Goal: Book appointment/travel/reservation

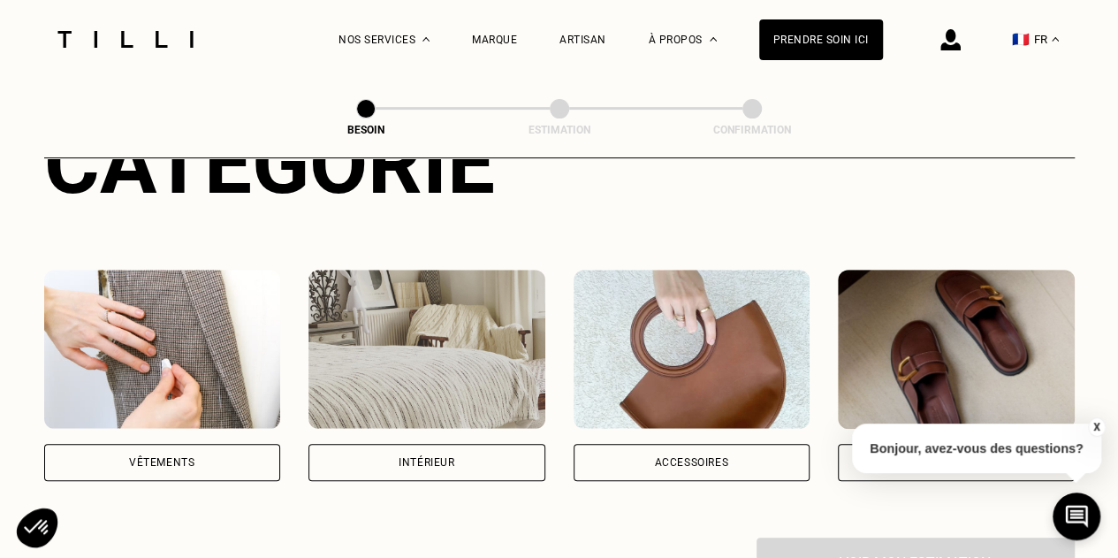
scroll to position [259, 0]
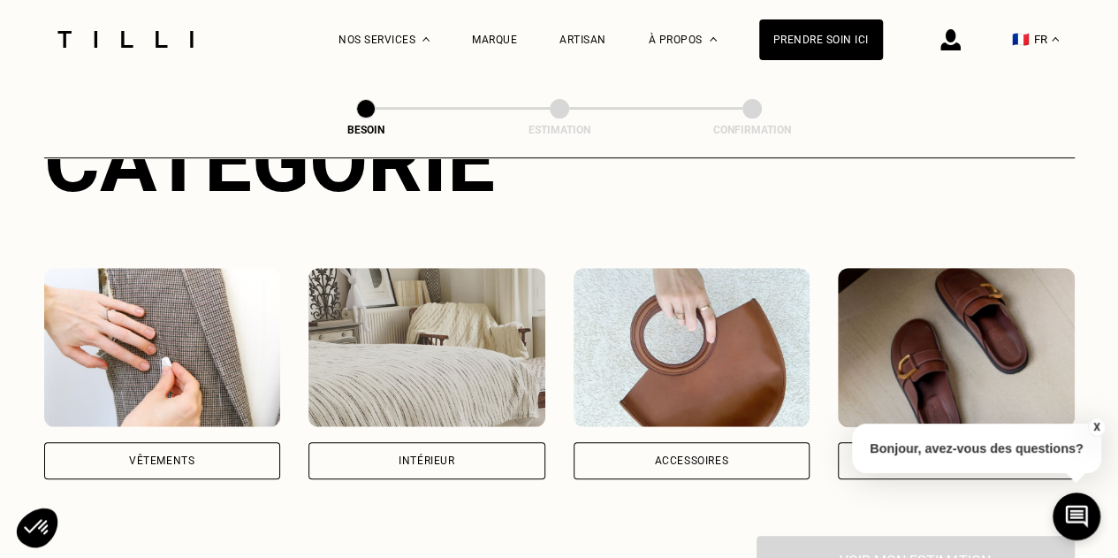
click at [166, 455] on div "Vêtements" at bounding box center [161, 460] width 65 height 11
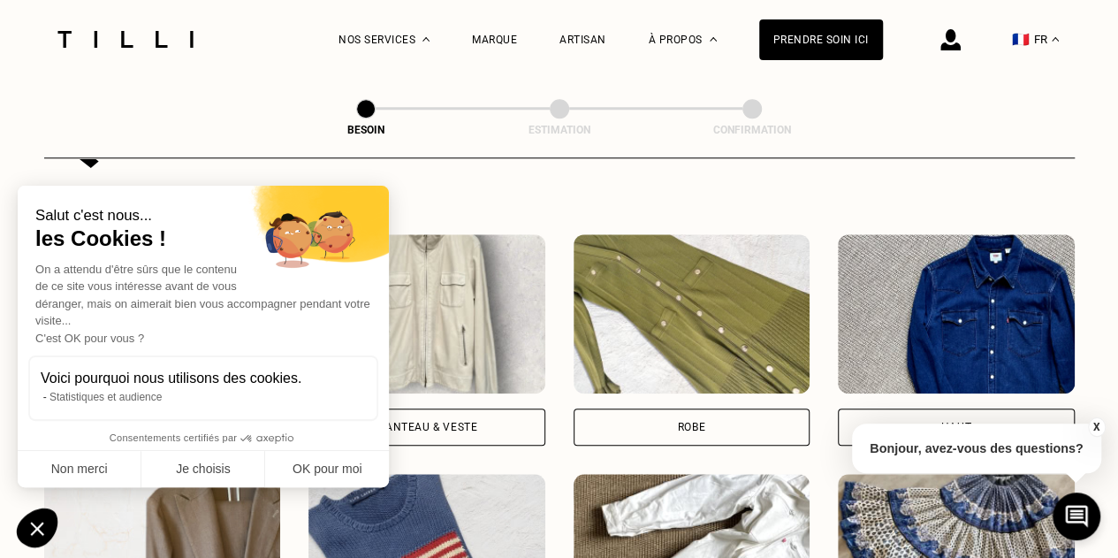
scroll to position [778, 0]
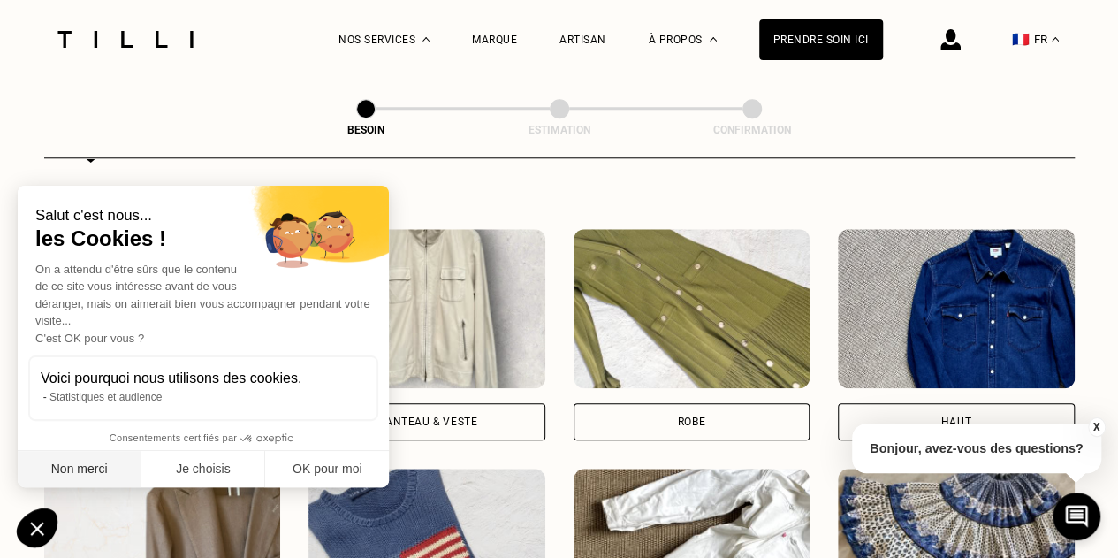
click at [115, 476] on button "Non merci" at bounding box center [80, 469] width 124 height 37
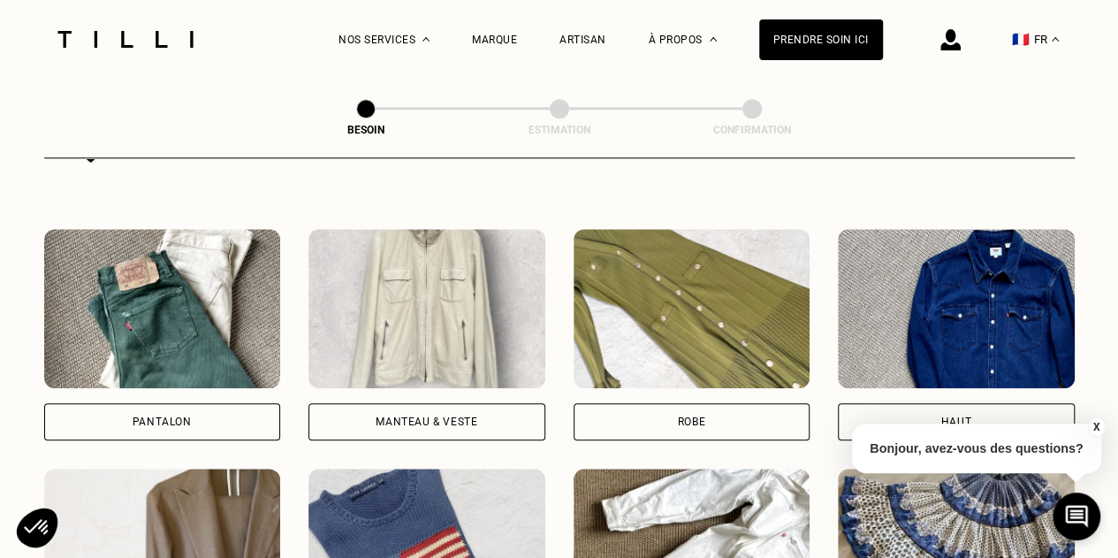
click at [174, 416] on div "Pantalon" at bounding box center [162, 421] width 59 height 11
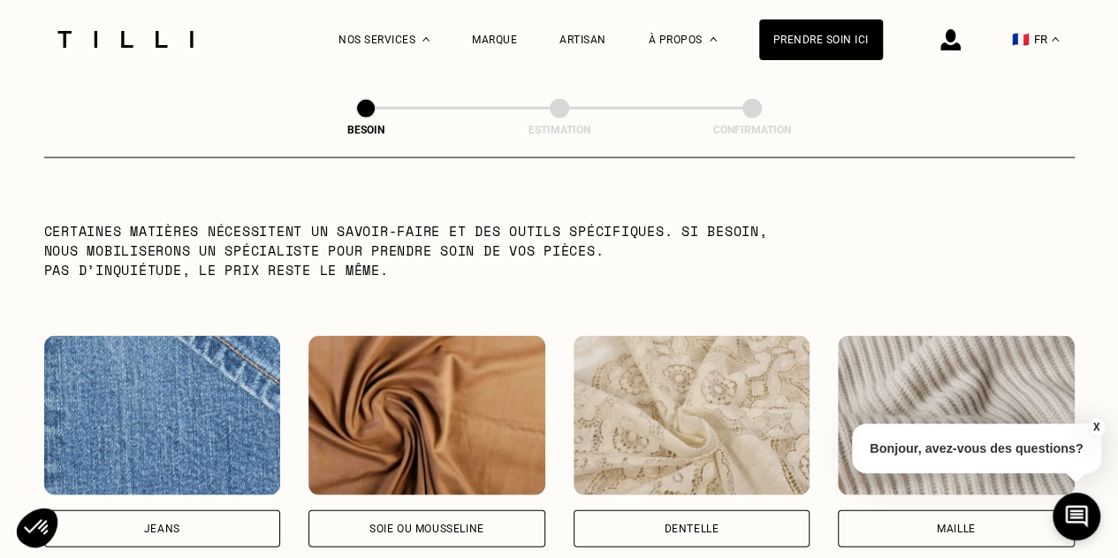
scroll to position [1773, 0]
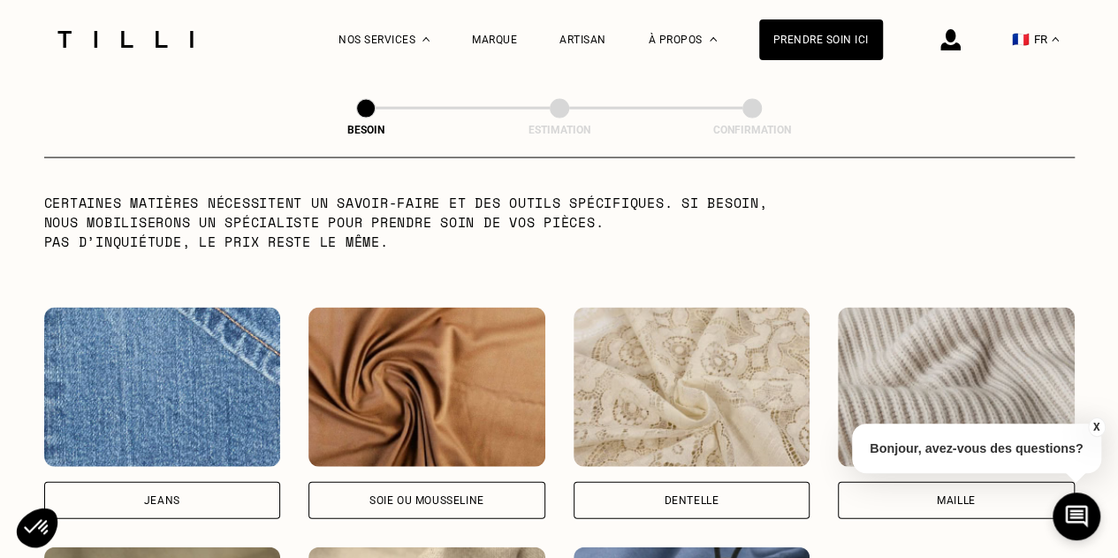
click at [215, 485] on div "Jeans" at bounding box center [162, 500] width 237 height 37
select select "FR"
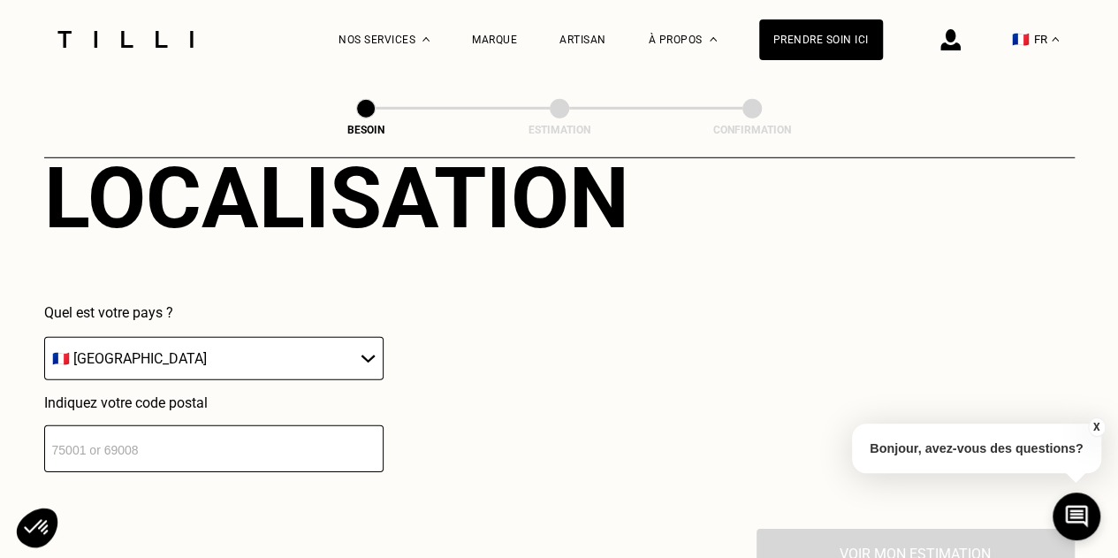
scroll to position [2498, 0]
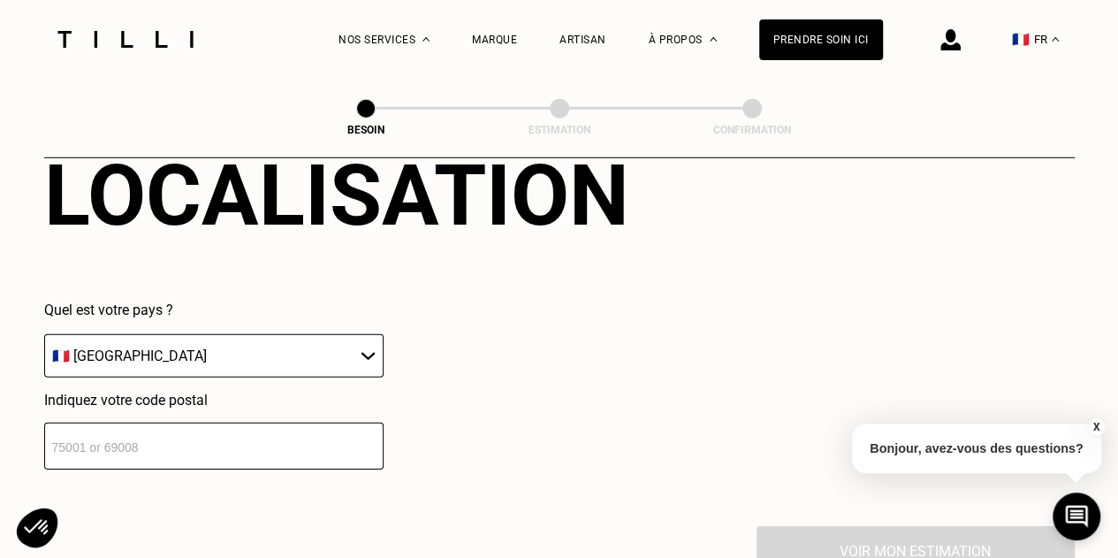
click at [251, 436] on input "number" at bounding box center [213, 445] width 339 height 47
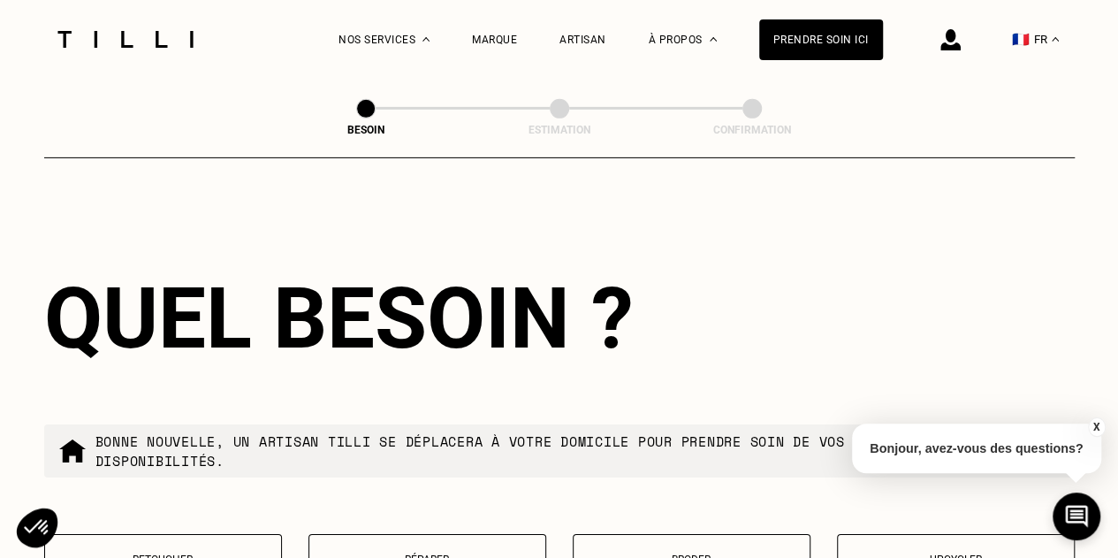
scroll to position [2971, 0]
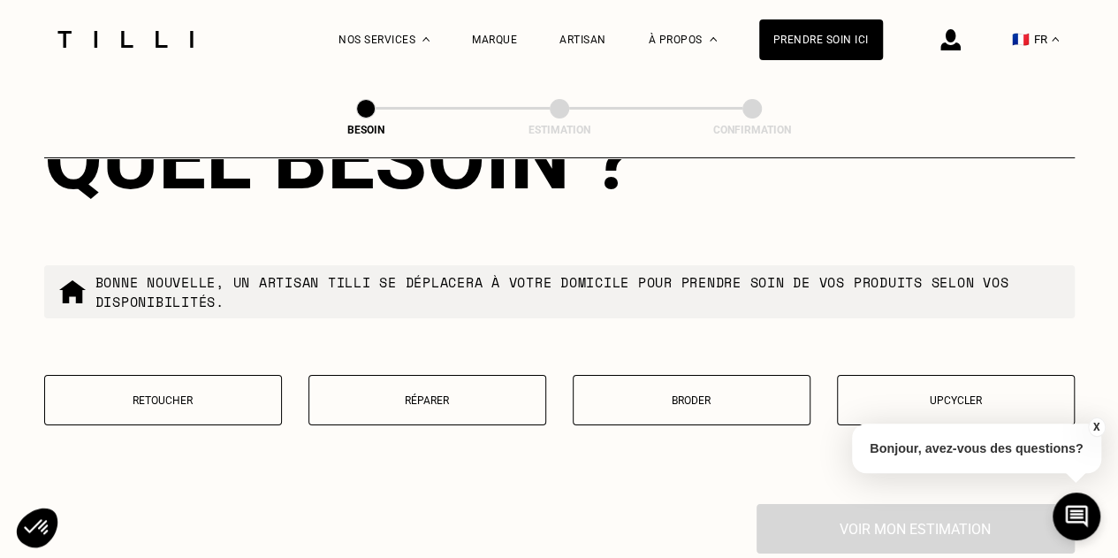
type input "75008"
click at [226, 394] on p "Retoucher" at bounding box center [163, 400] width 218 height 12
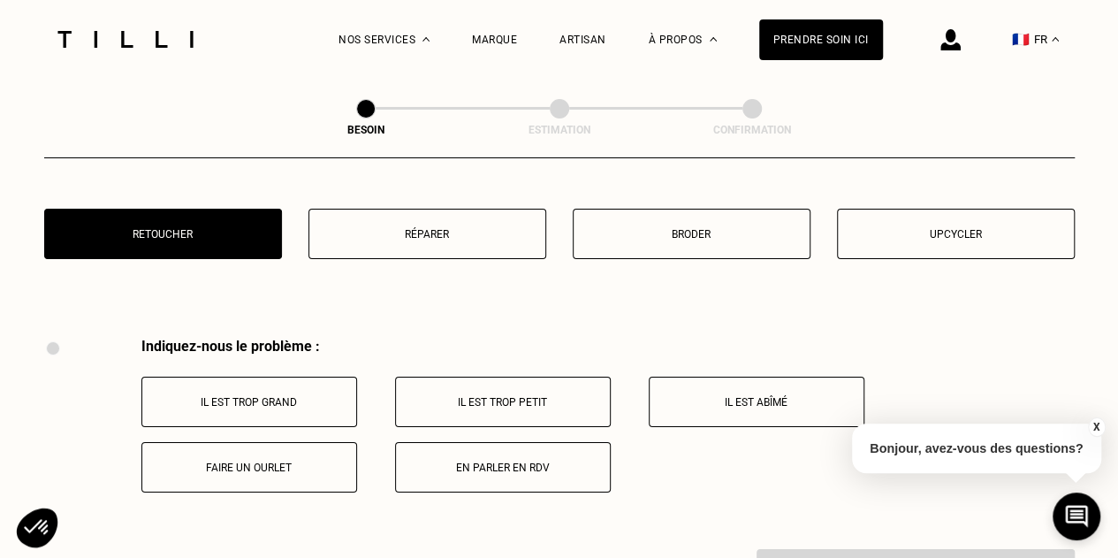
scroll to position [3266, 0]
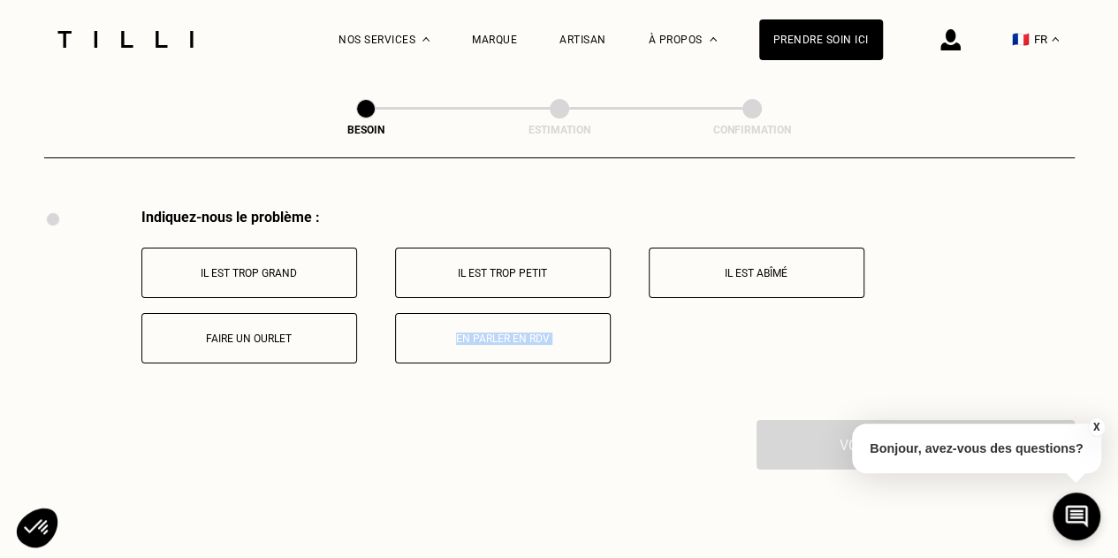
drag, startPoint x: 589, startPoint y: 441, endPoint x: 382, endPoint y: 361, distance: 221.6
click at [296, 247] on button "Il est trop grand" at bounding box center [249, 272] width 216 height 50
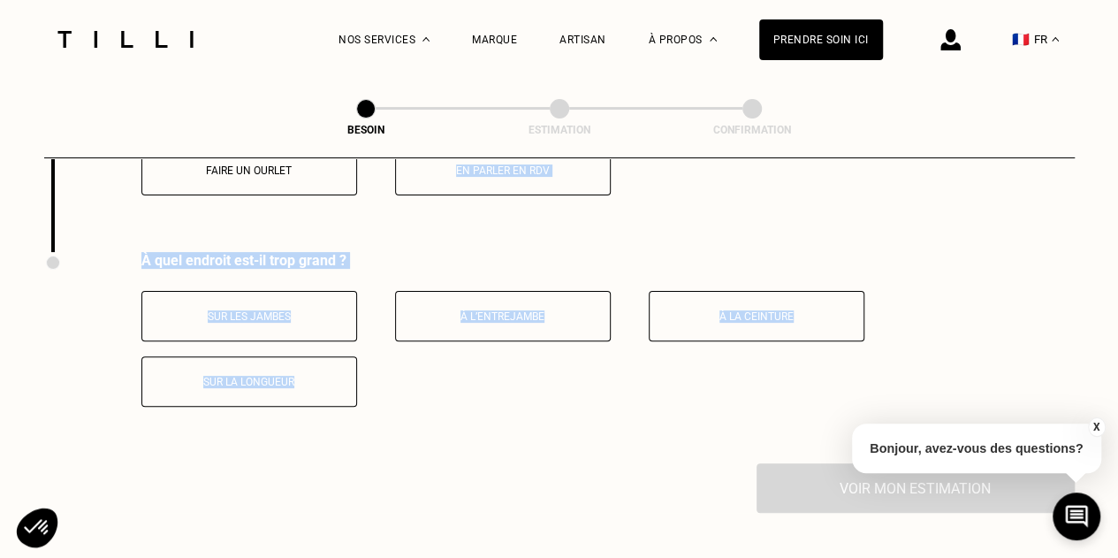
scroll to position [3478, 0]
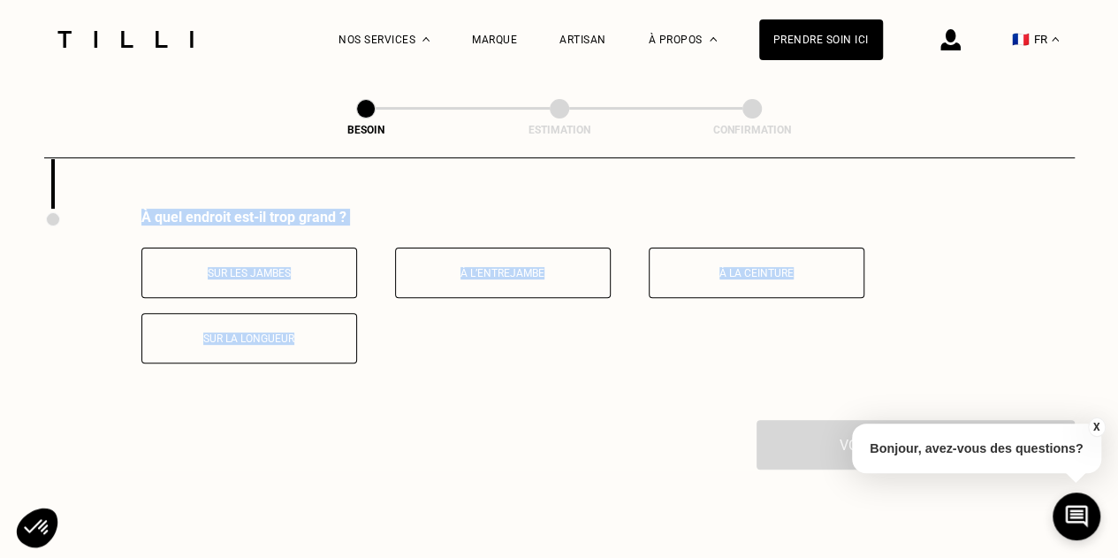
click at [468, 363] on div "À quel endroit est-il trop grand ? Sur les jambes À l’entrejambe À la ceinture …" at bounding box center [559, 314] width 1030 height 211
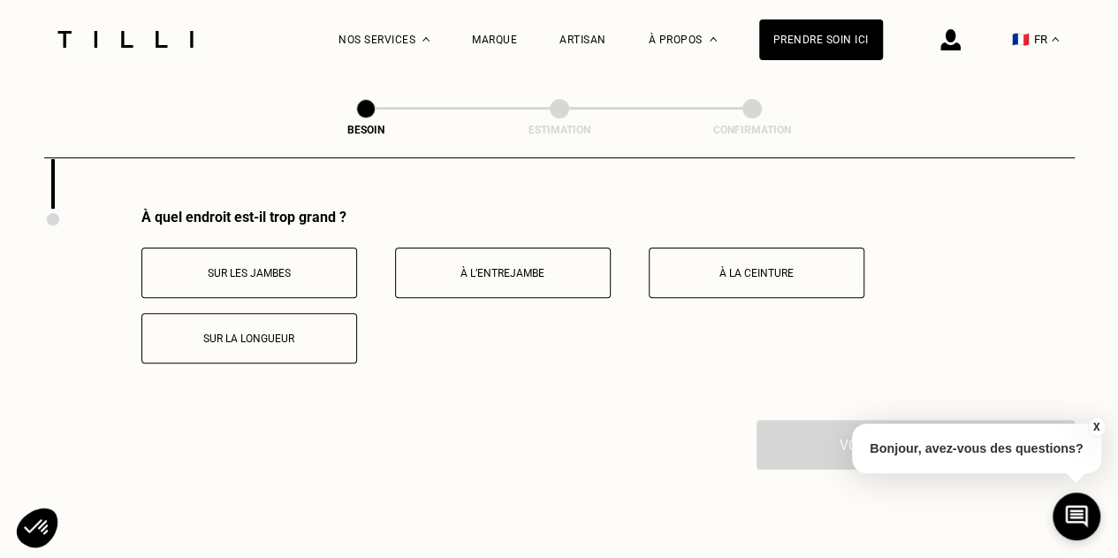
click at [527, 267] on p "À l’entrejambe" at bounding box center [503, 273] width 196 height 12
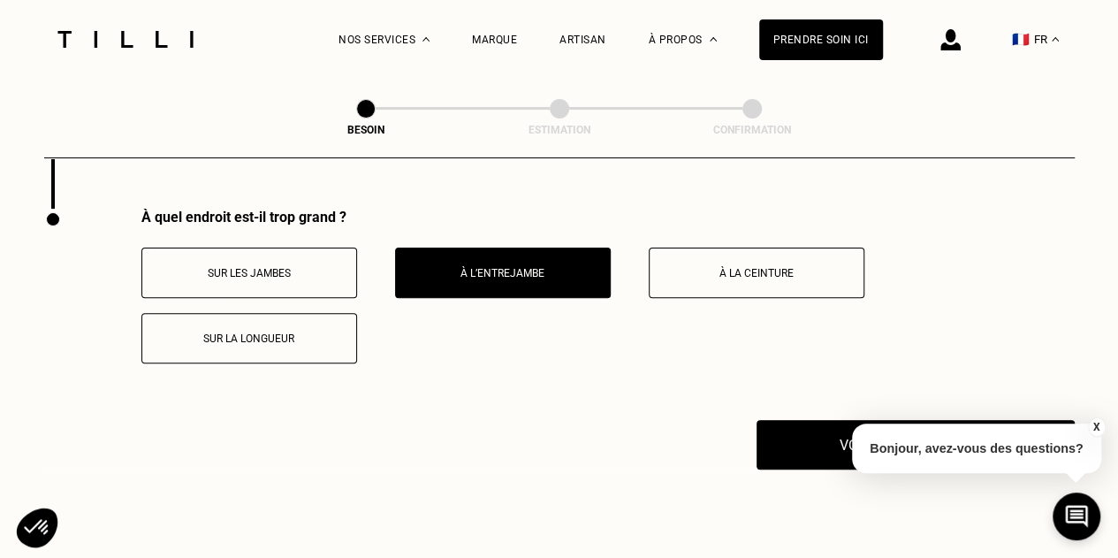
click at [339, 267] on p "Sur les jambes" at bounding box center [249, 273] width 196 height 12
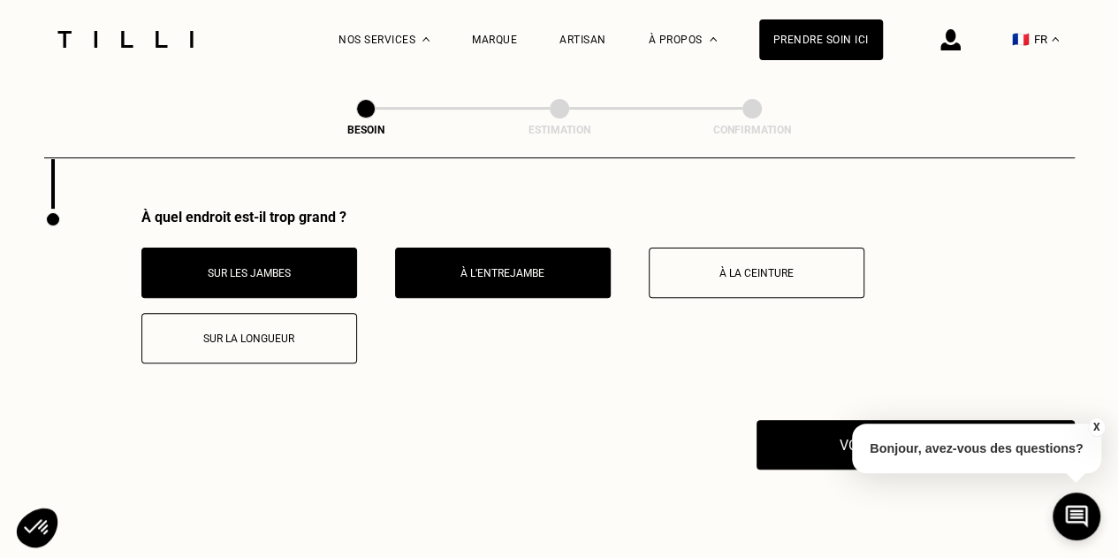
click at [323, 267] on p "Sur les jambes" at bounding box center [249, 273] width 196 height 12
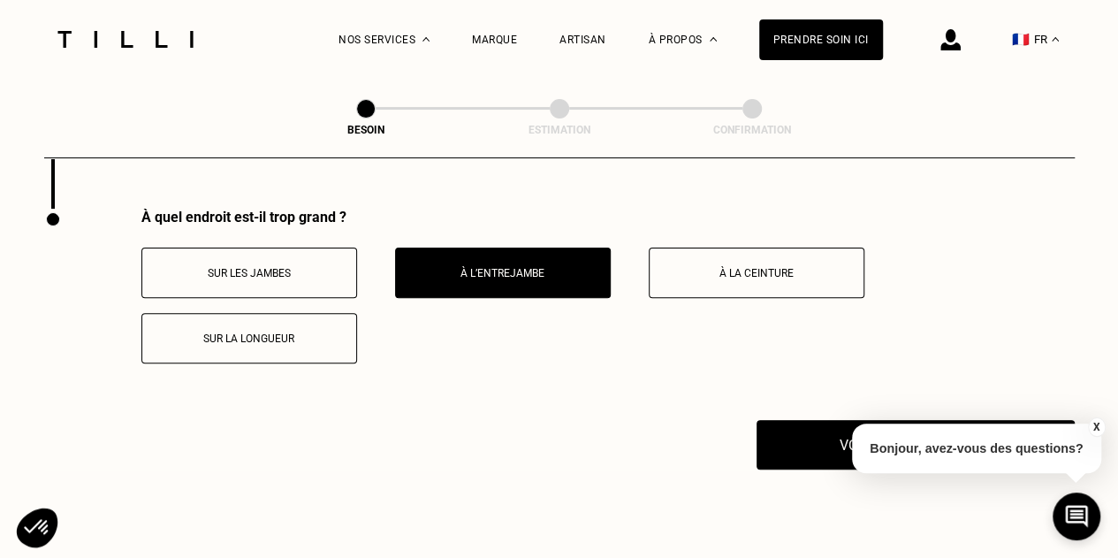
click at [745, 267] on p "À la ceinture" at bounding box center [756, 273] width 196 height 12
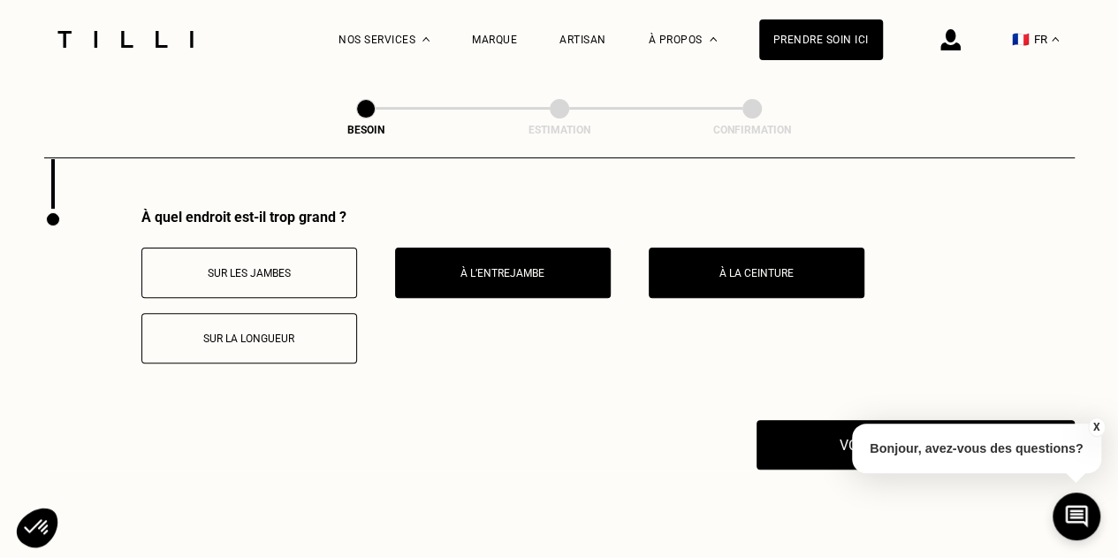
click at [262, 332] on p "Sur la longueur" at bounding box center [249, 338] width 196 height 12
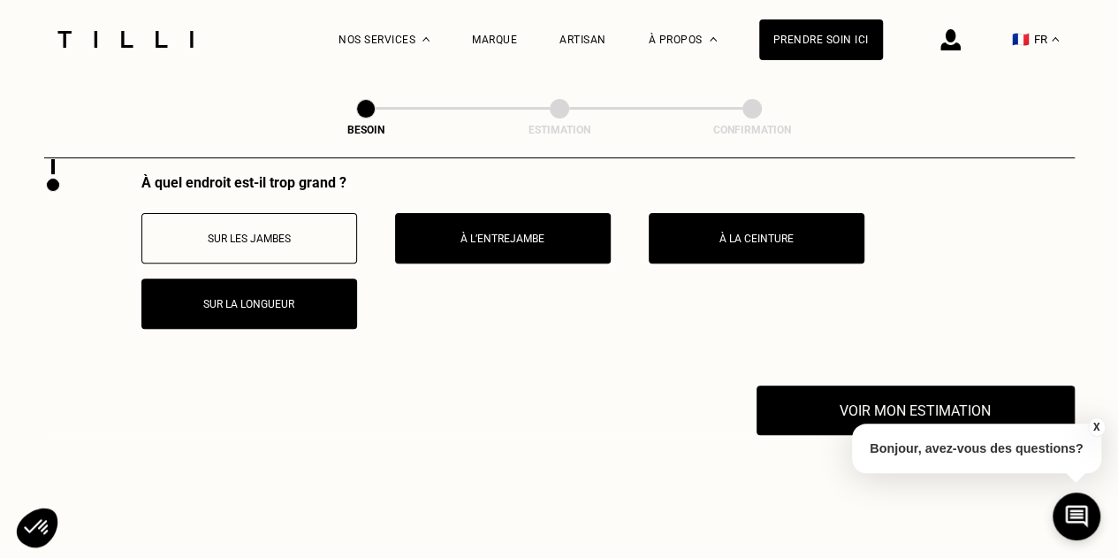
scroll to position [3513, 0]
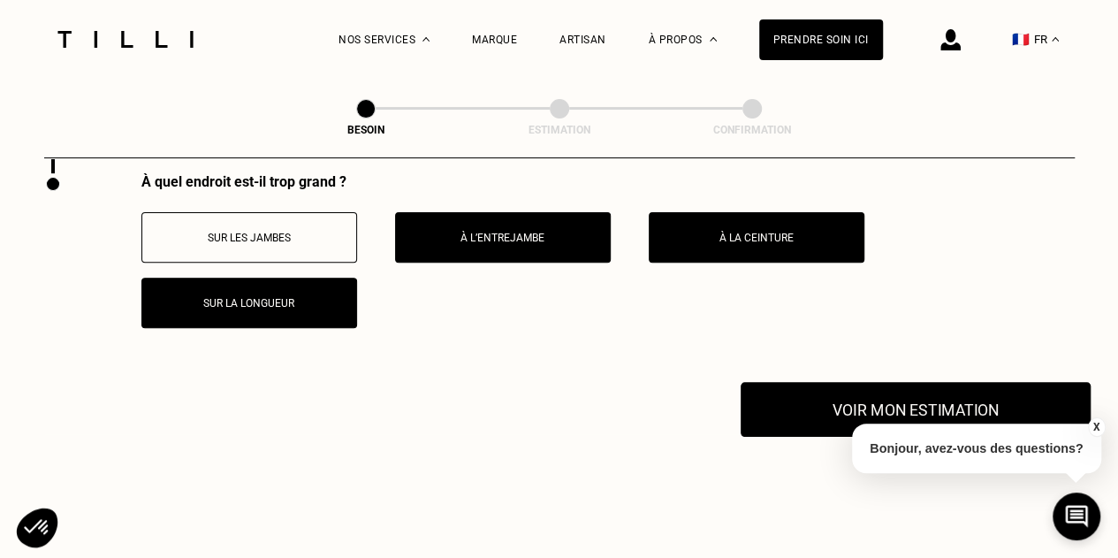
click at [899, 390] on button "Voir mon estimation" at bounding box center [916, 409] width 350 height 55
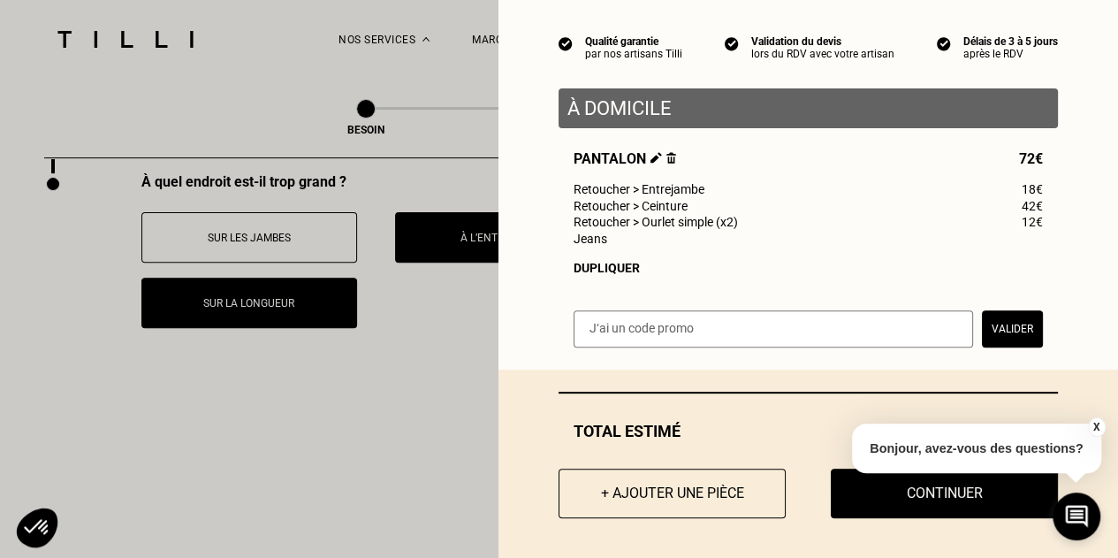
scroll to position [160, 0]
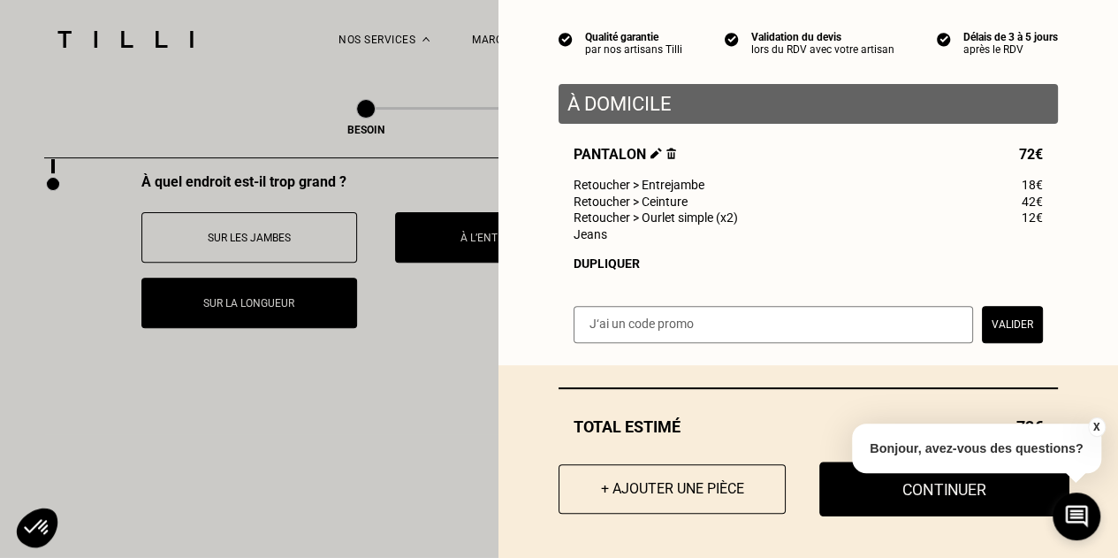
click at [884, 494] on button "Continuer" at bounding box center [944, 488] width 250 height 55
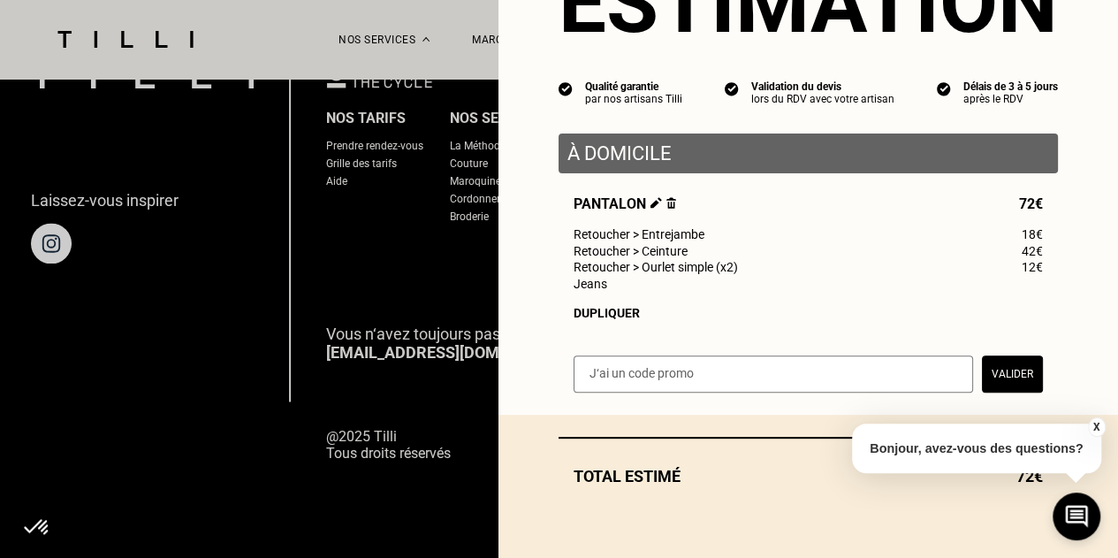
scroll to position [110, 0]
select select "FR"
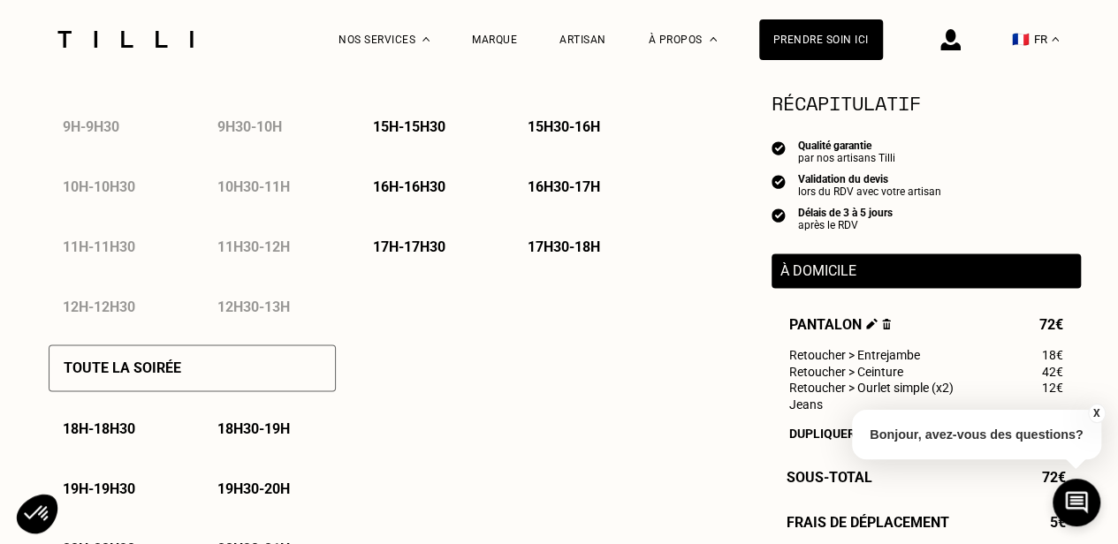
scroll to position [1041, 0]
click at [263, 432] on p "18h30 - 19h" at bounding box center [253, 428] width 72 height 17
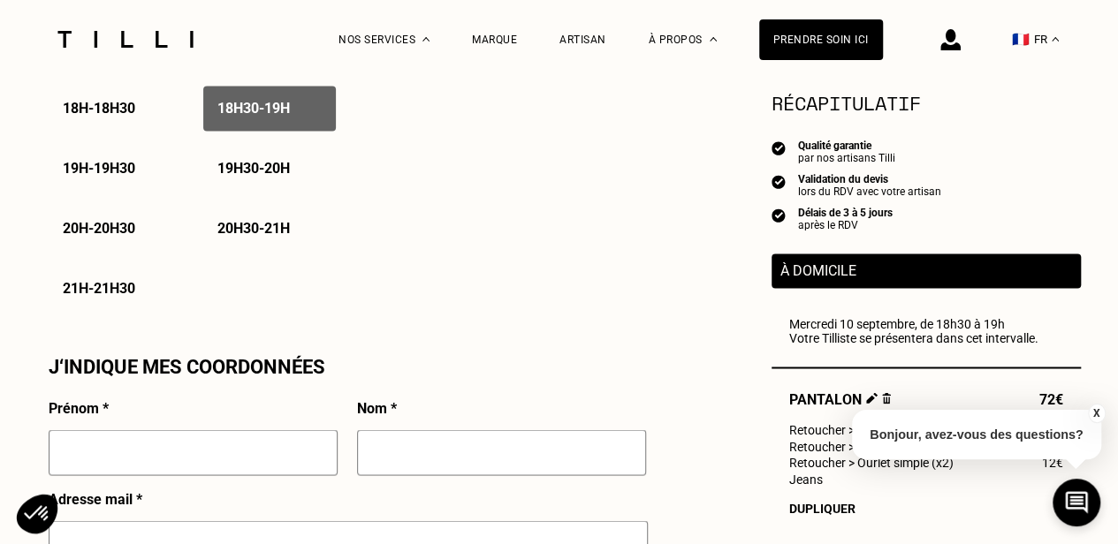
scroll to position [1365, 0]
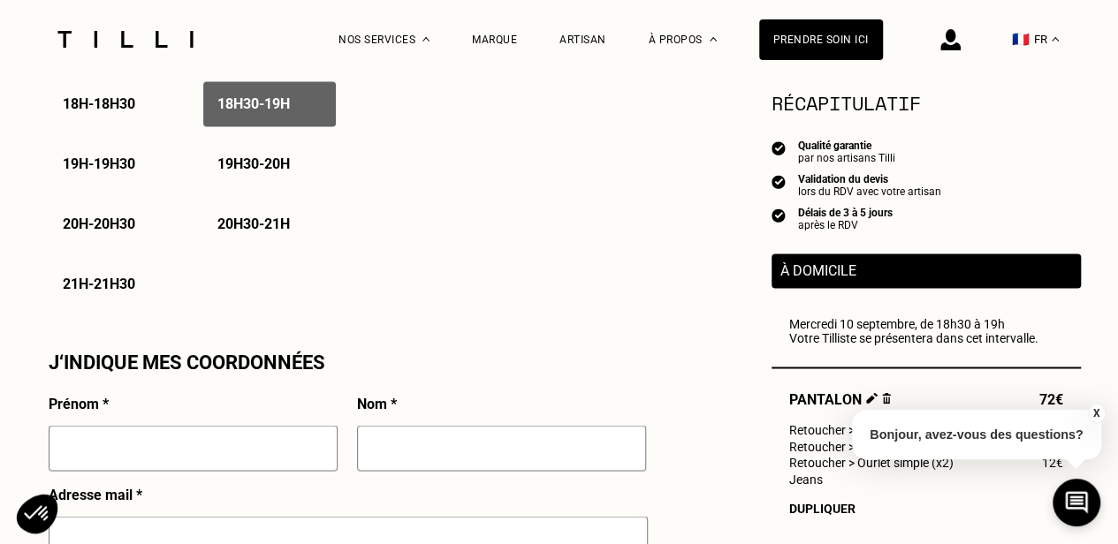
click at [260, 458] on input "text" at bounding box center [193, 448] width 289 height 46
type input "[PERSON_NAME]"
click at [438, 445] on input "text" at bounding box center [501, 448] width 289 height 46
type input "[PERSON_NAME]"
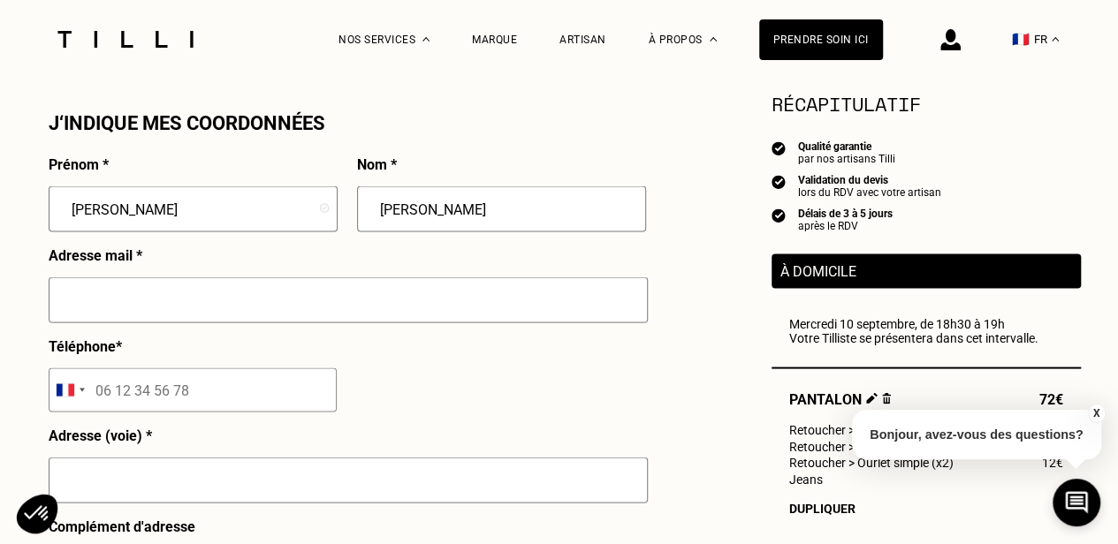
scroll to position [1623, 0]
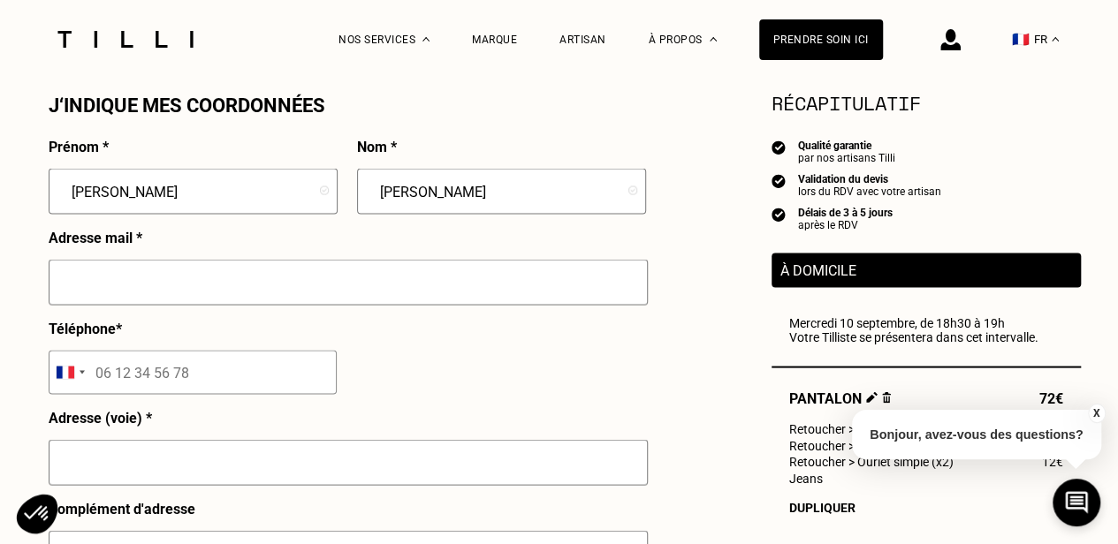
click at [330, 285] on input "text" at bounding box center [348, 282] width 599 height 46
type input "[PERSON_NAME][EMAIL_ADDRESS][PERSON_NAME][DOMAIN_NAME]"
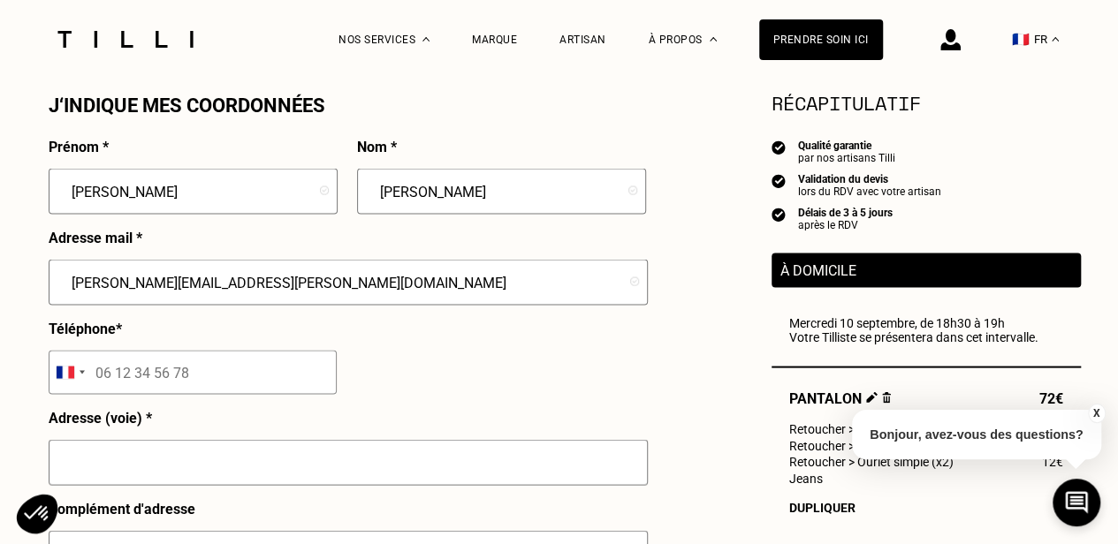
click at [181, 370] on input "tel" at bounding box center [193, 372] width 288 height 44
type input "07 84 58 08 05"
click at [193, 475] on input "text" at bounding box center [348, 462] width 599 height 46
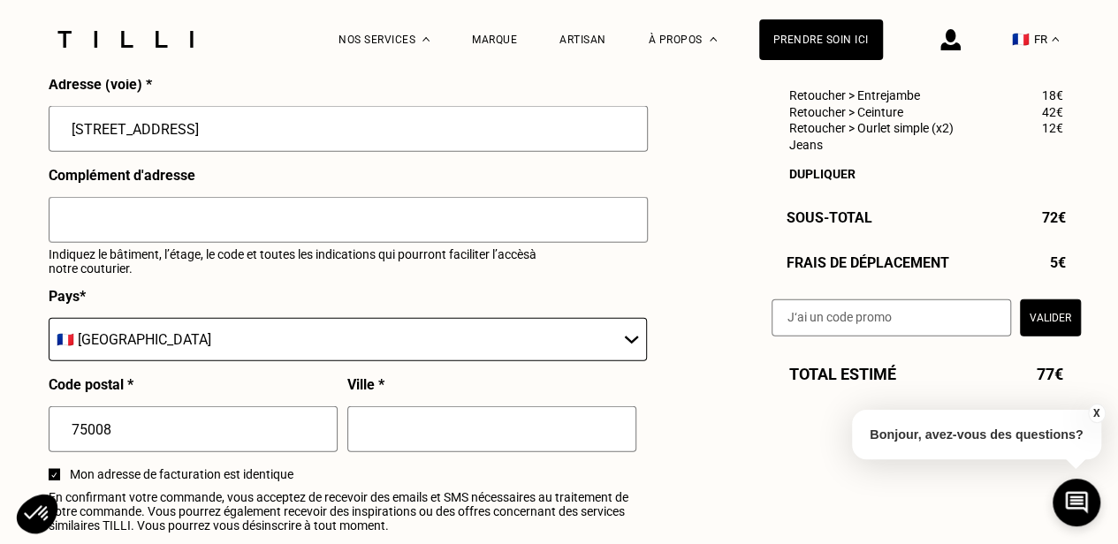
scroll to position [1957, 0]
type input "[STREET_ADDRESS]"
click at [437, 434] on input "text" at bounding box center [491, 429] width 289 height 46
type input "F"
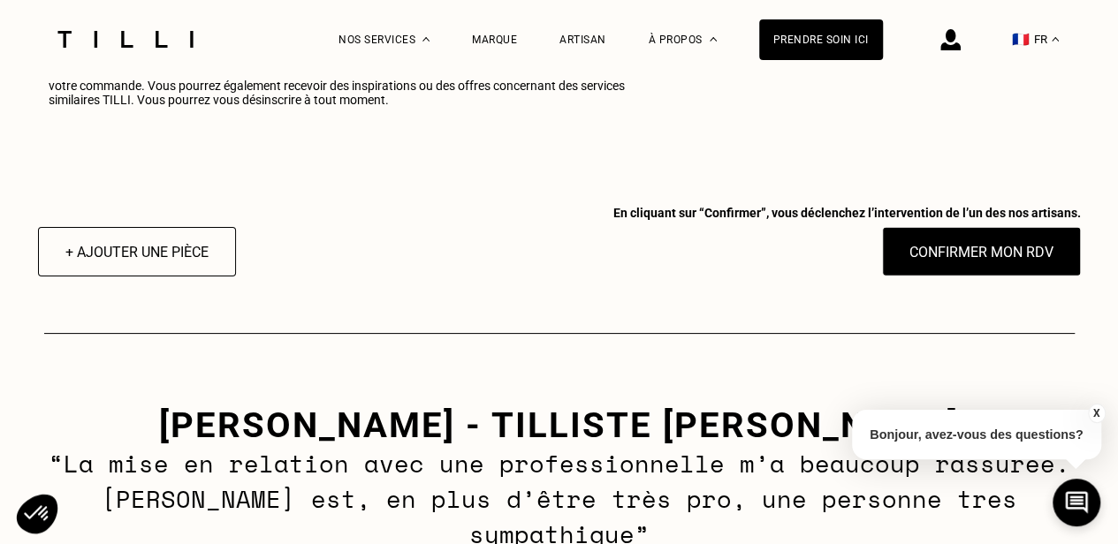
scroll to position [2381, 0]
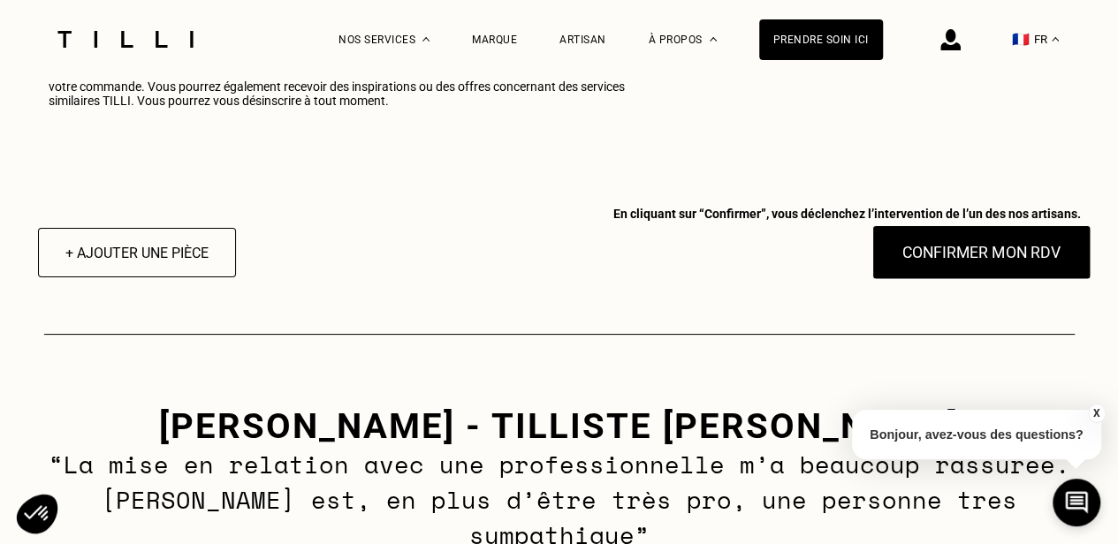
type input "[GEOGRAPHIC_DATA]"
click at [953, 261] on button "Confirmer mon RDV" at bounding box center [980, 252] width 219 height 55
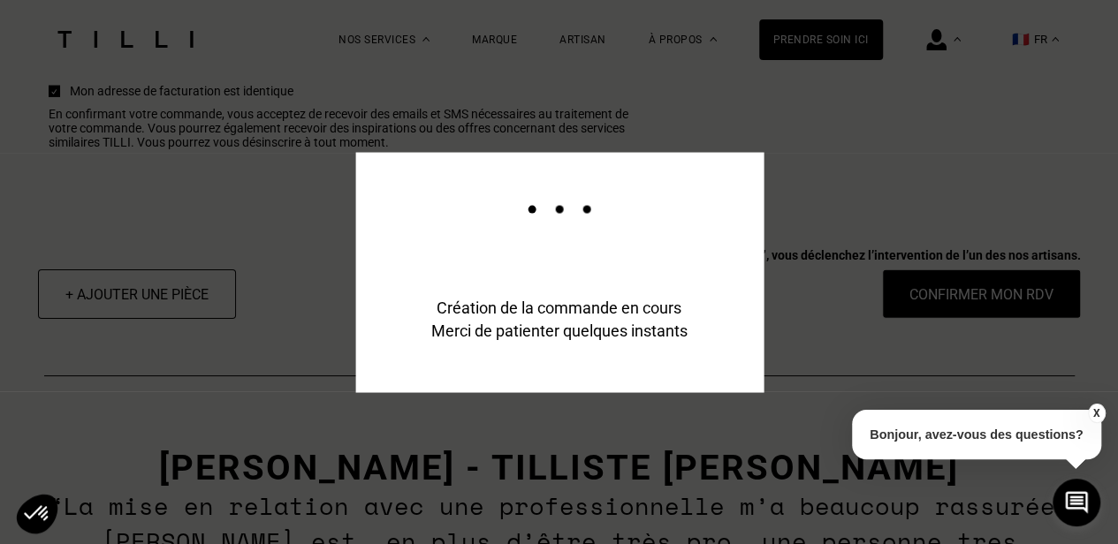
scroll to position [2423, 0]
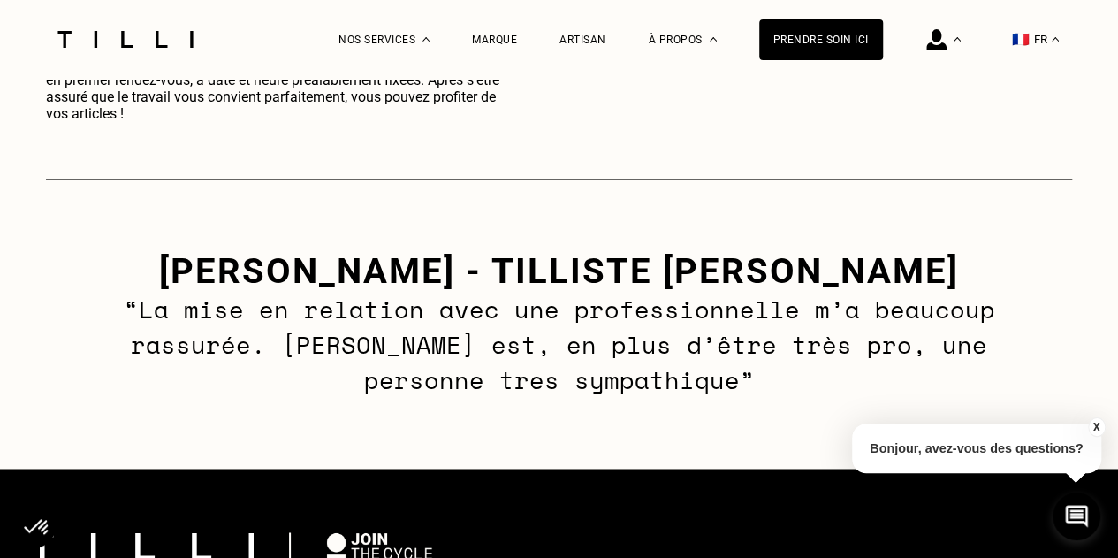
scroll to position [1157, 0]
